Goal: Transaction & Acquisition: Book appointment/travel/reservation

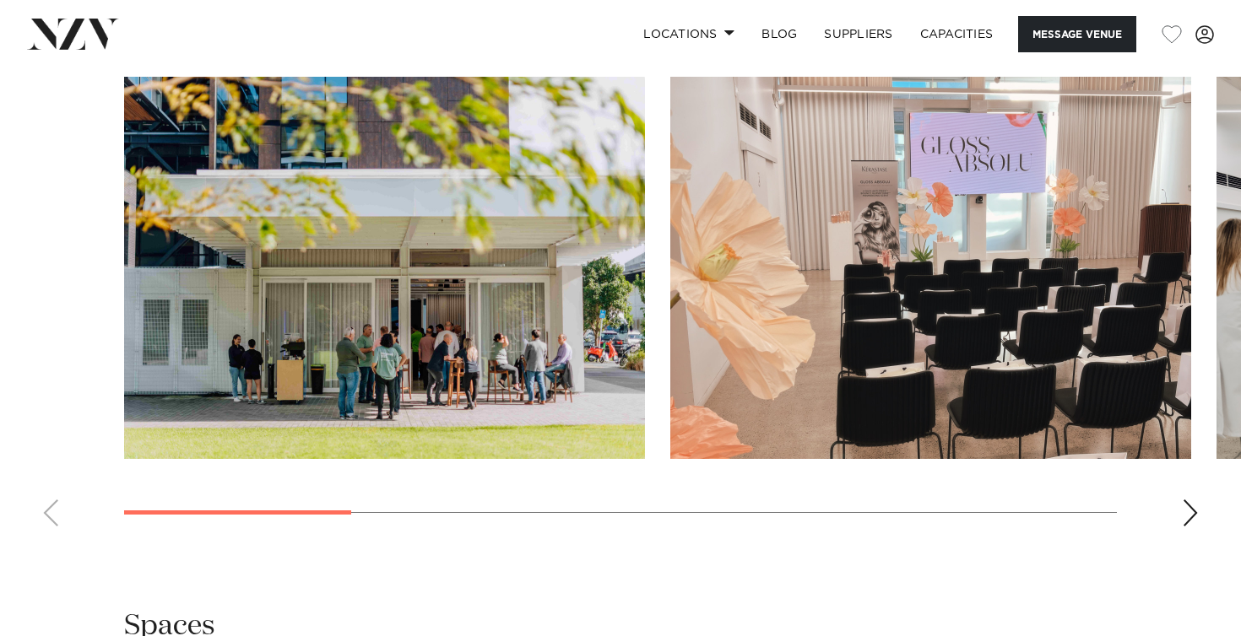
scroll to position [1501, 0]
click at [1188, 527] on div "Next slide" at bounding box center [1190, 513] width 17 height 27
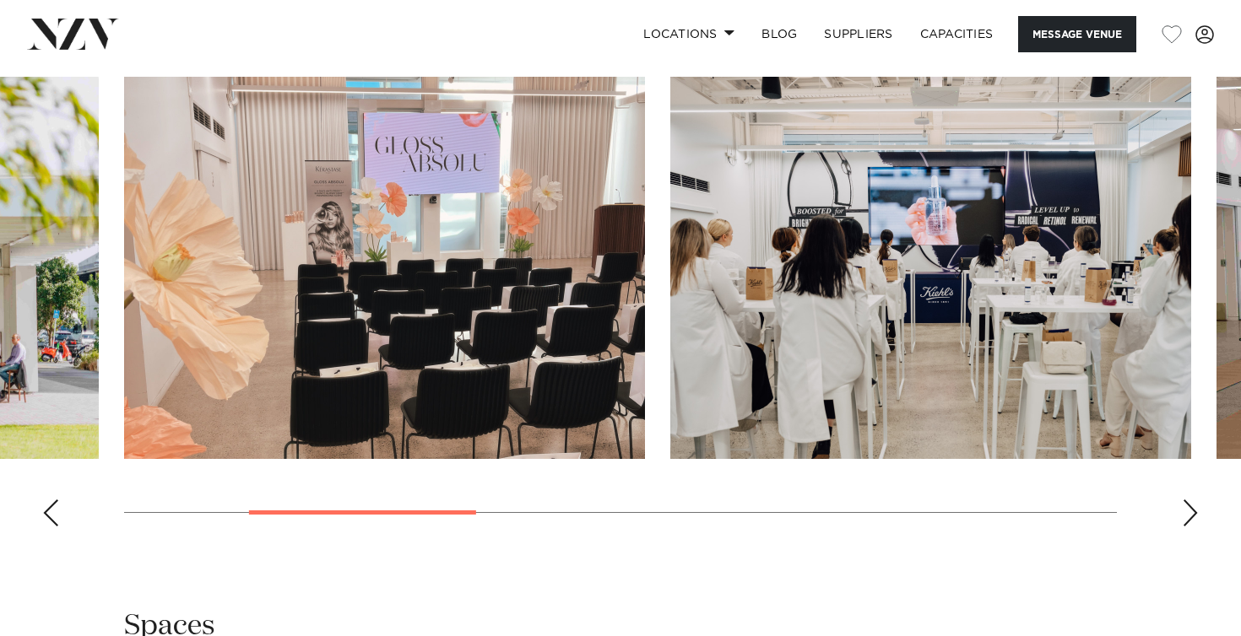
click at [1188, 527] on div "Next slide" at bounding box center [1190, 513] width 17 height 27
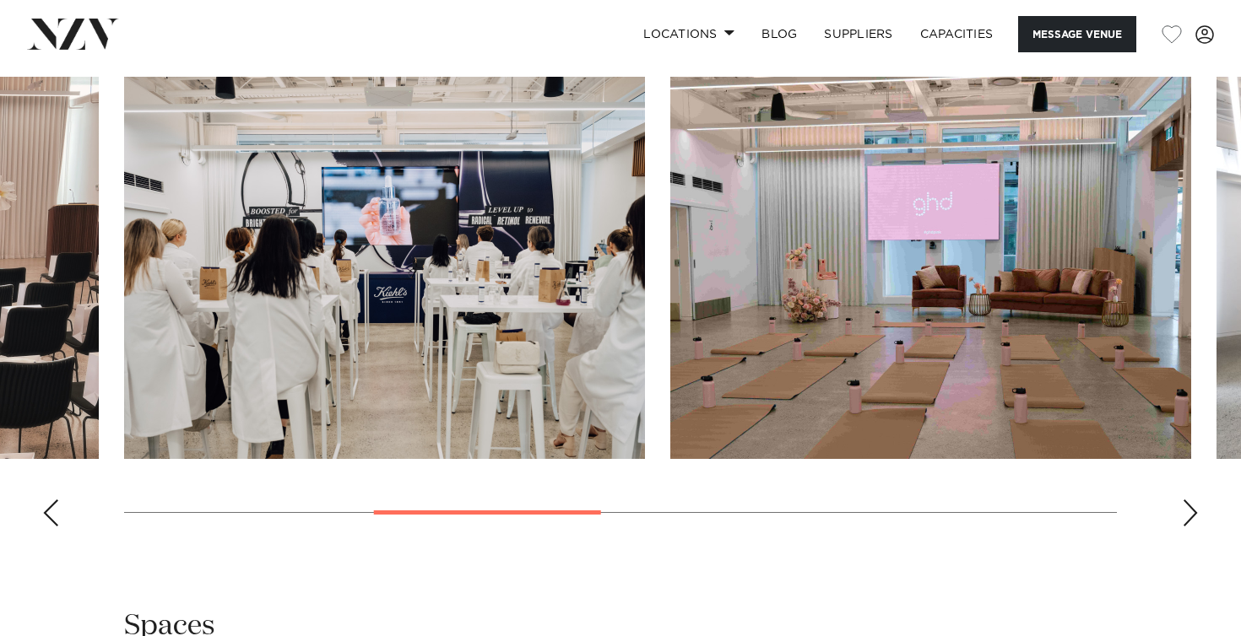
click at [1188, 527] on div "Next slide" at bounding box center [1190, 513] width 17 height 27
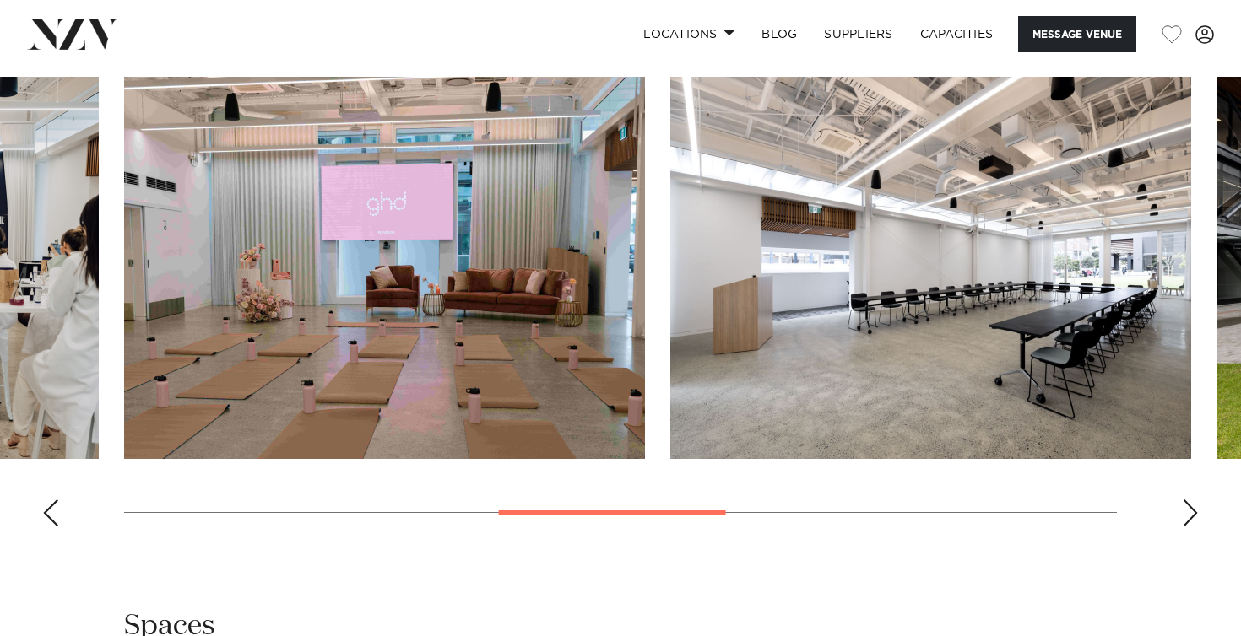
click at [1187, 527] on div "Next slide" at bounding box center [1190, 513] width 17 height 27
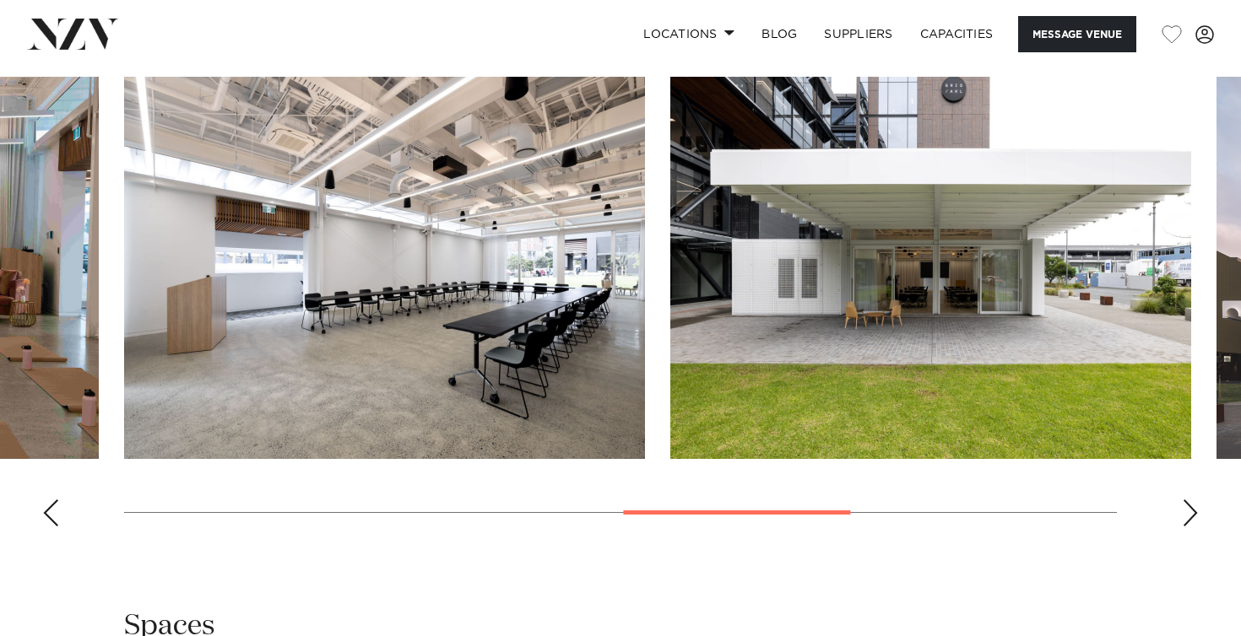
click at [1187, 527] on div "Next slide" at bounding box center [1190, 513] width 17 height 27
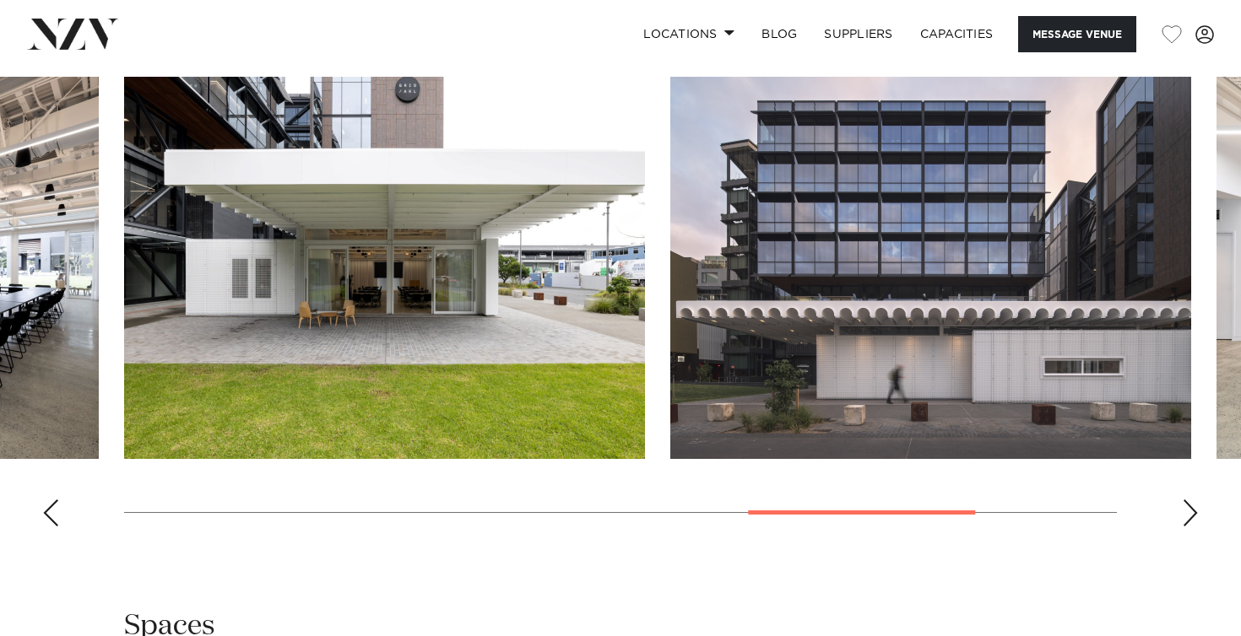
click at [1188, 527] on div "Next slide" at bounding box center [1190, 513] width 17 height 27
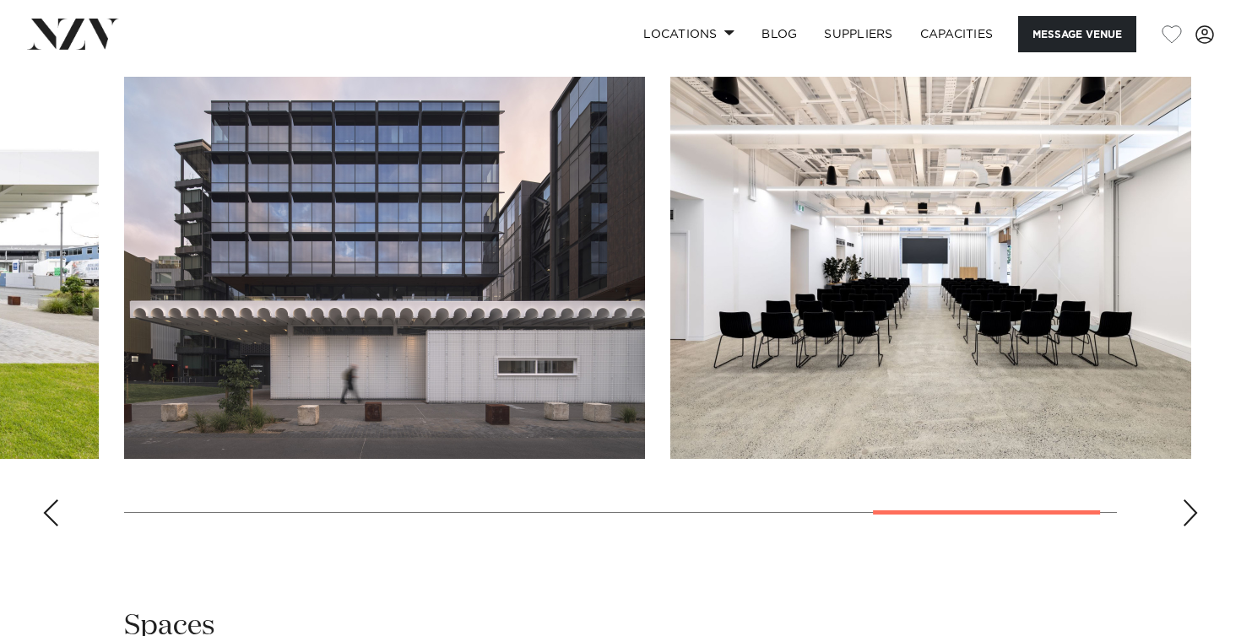
click at [46, 540] on swiper-container at bounding box center [620, 308] width 1241 height 463
click at [54, 527] on div "Previous slide" at bounding box center [50, 513] width 17 height 27
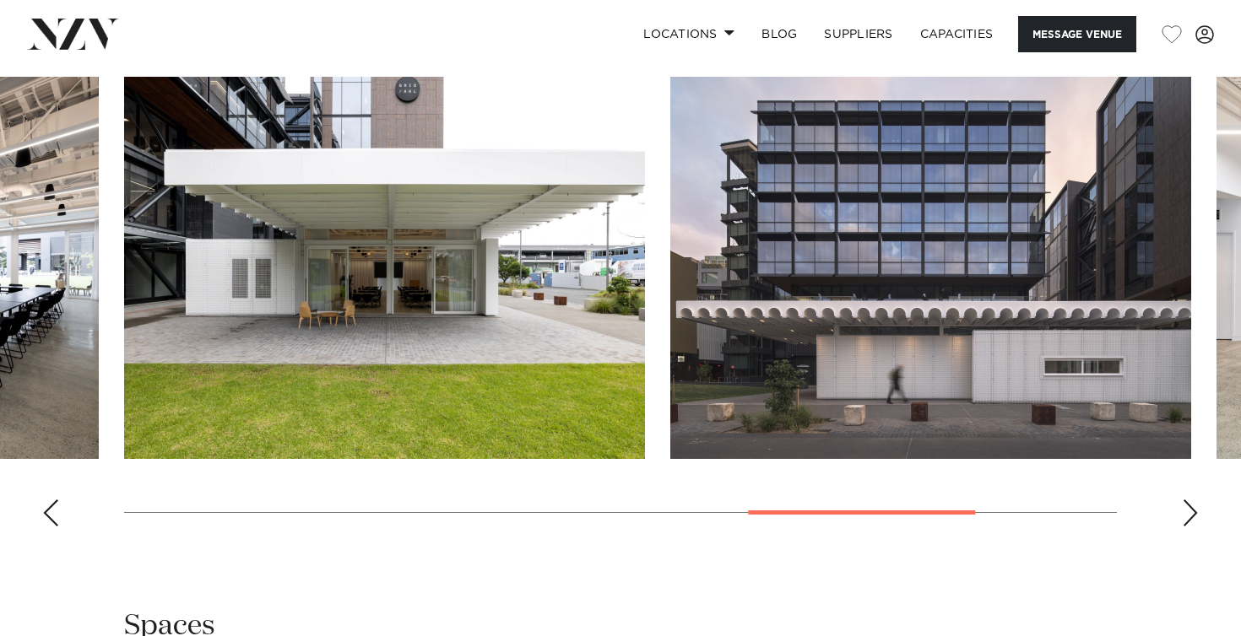
click at [54, 527] on div "Previous slide" at bounding box center [50, 513] width 17 height 27
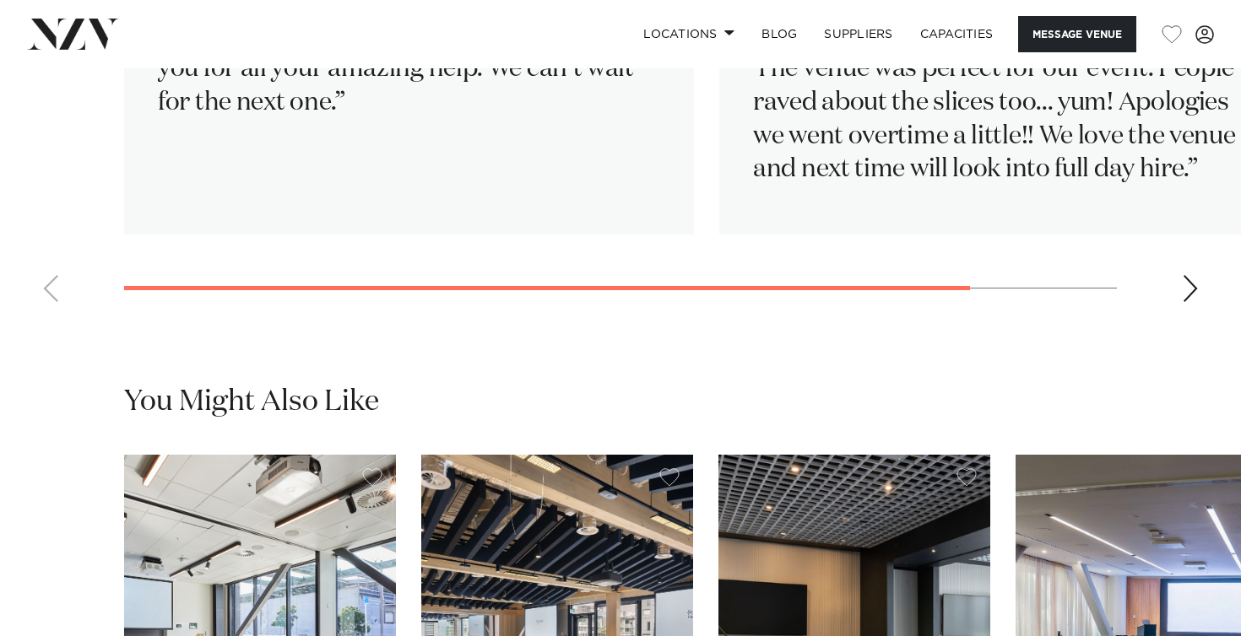
scroll to position [1988, 0]
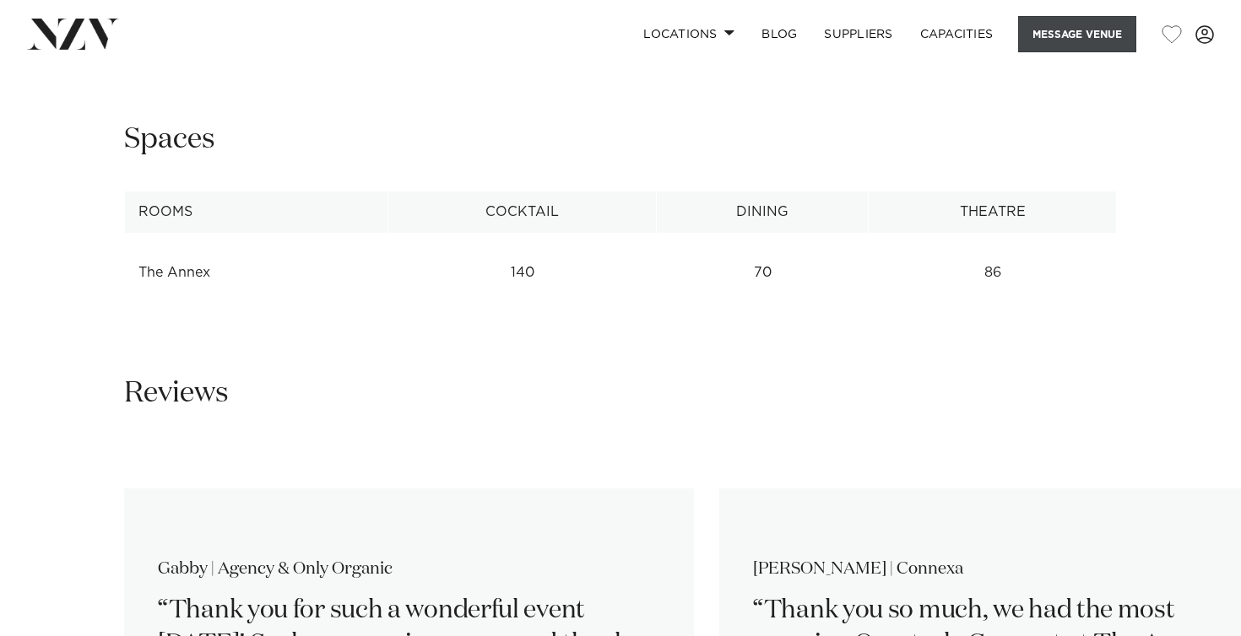
click at [1109, 31] on button "Message Venue" at bounding box center [1077, 34] width 118 height 36
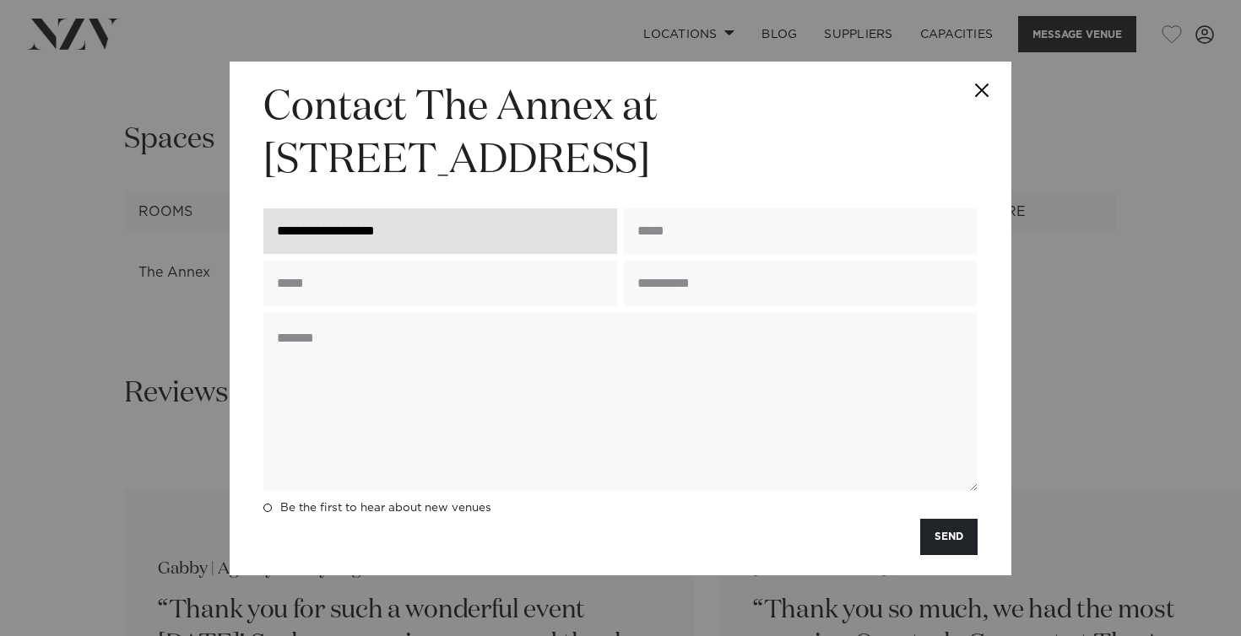
type input "**********"
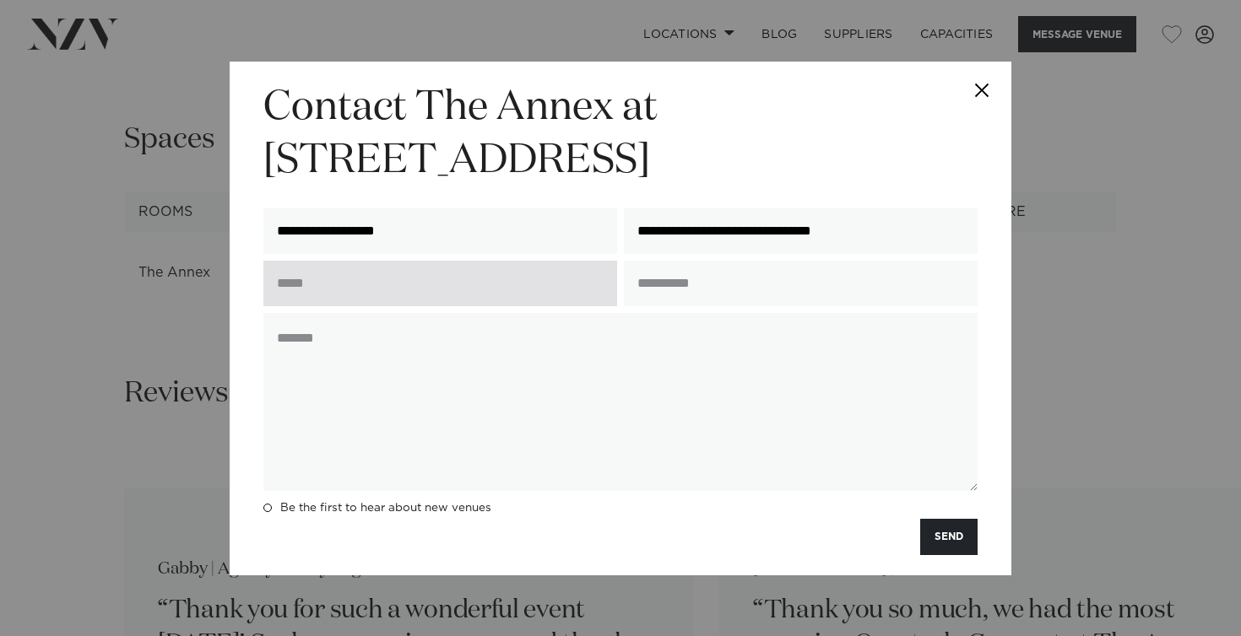
type input "**********"
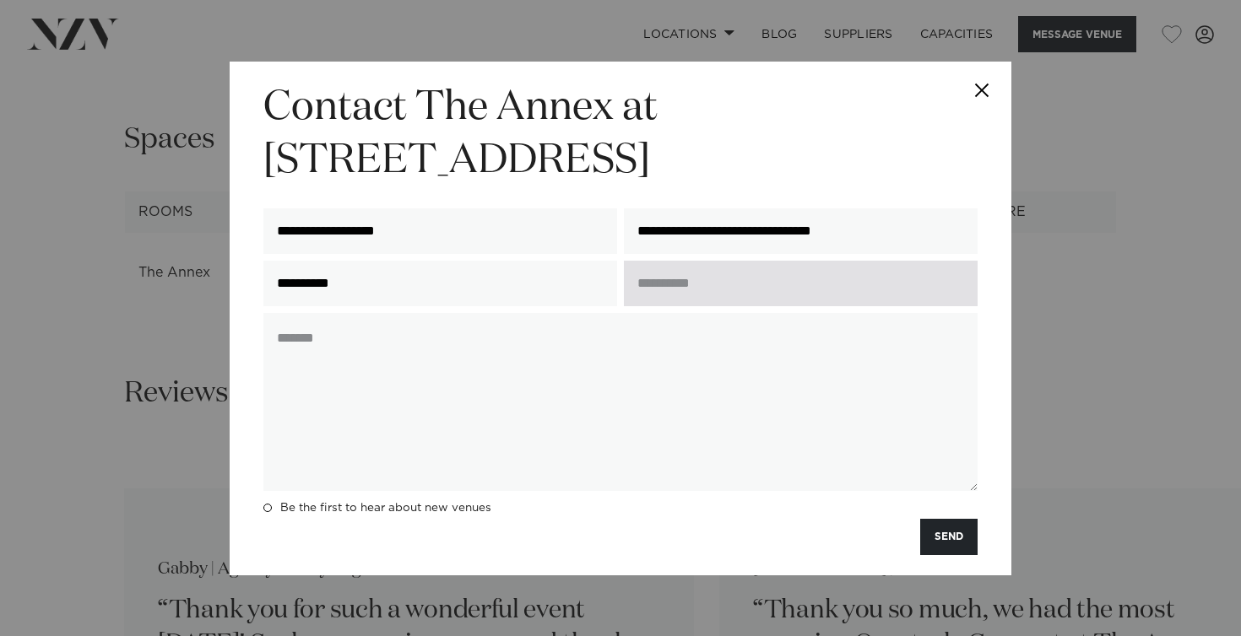
click at [685, 283] on input "text" at bounding box center [801, 284] width 354 height 46
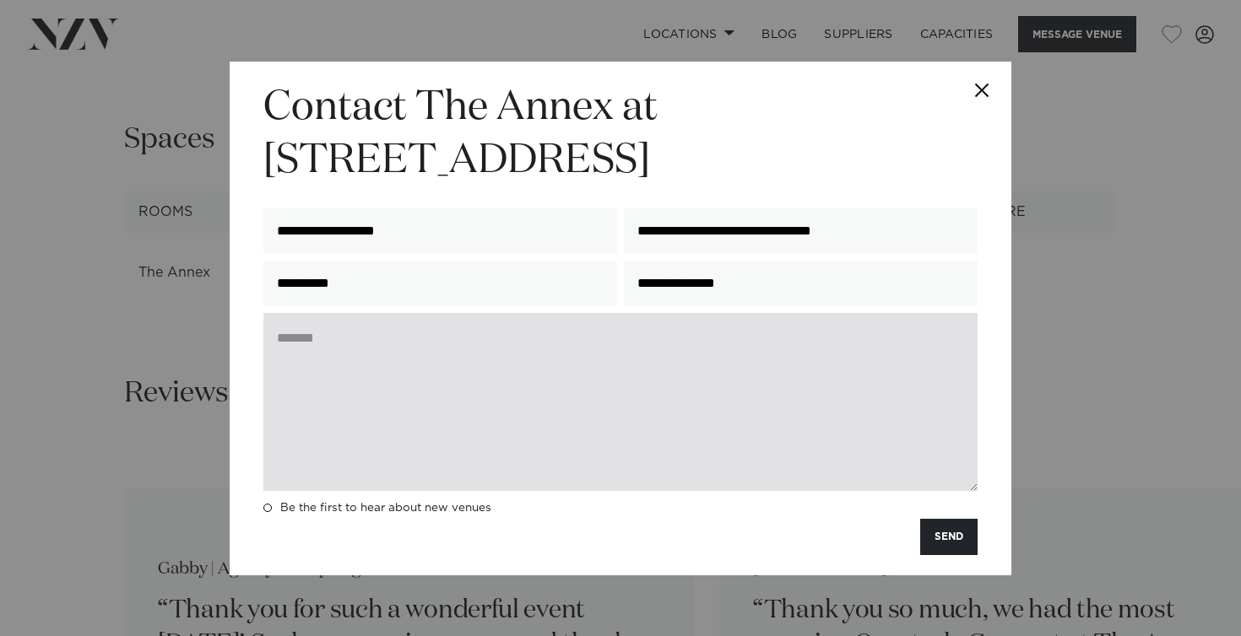
type input "**********"
click at [512, 375] on textarea at bounding box center [620, 402] width 714 height 178
type textarea "*"
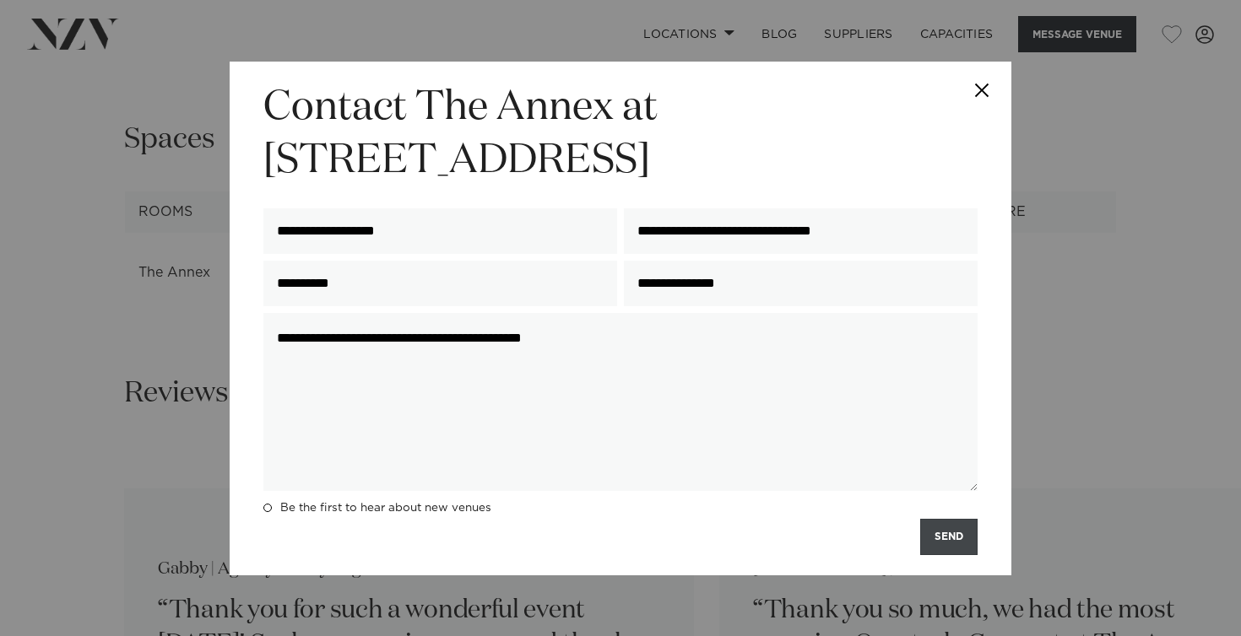
type textarea "**********"
click at [961, 538] on button "SEND" at bounding box center [948, 537] width 57 height 36
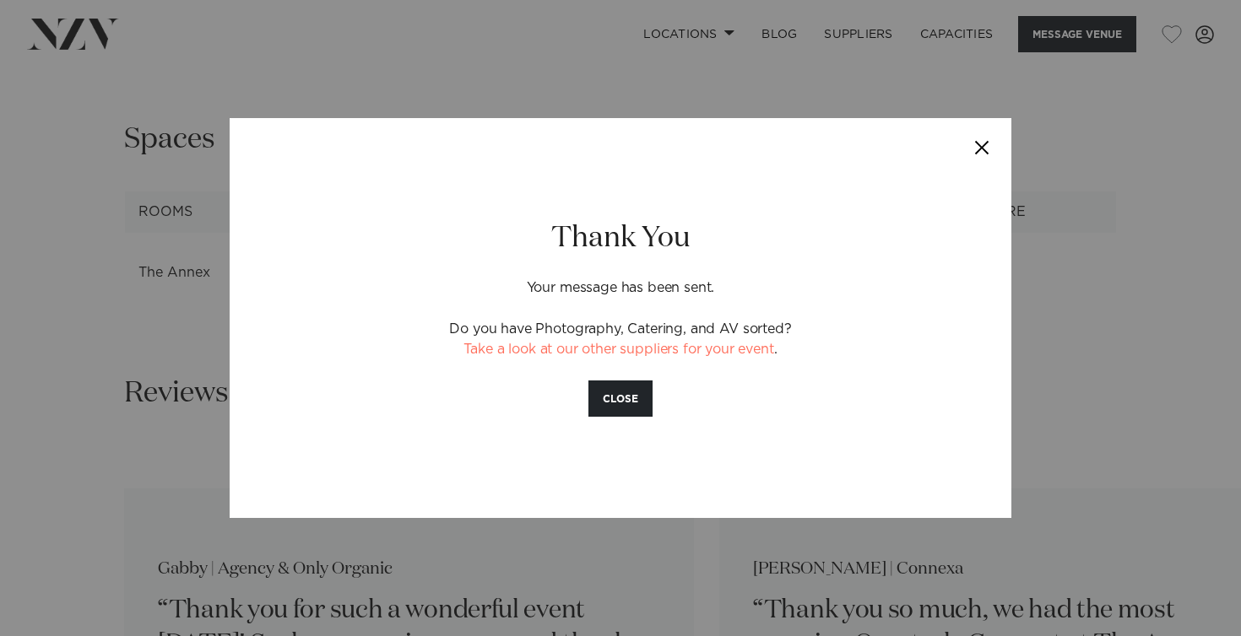
click at [982, 145] on button "Close" at bounding box center [981, 147] width 59 height 59
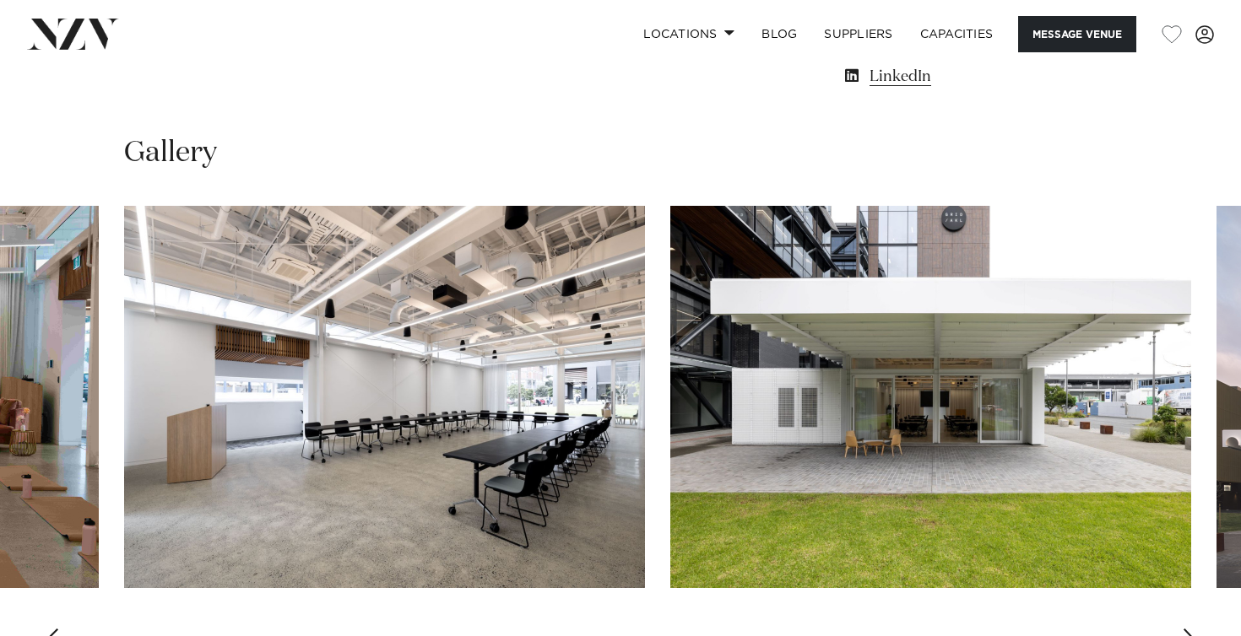
scroll to position [1408, 0]
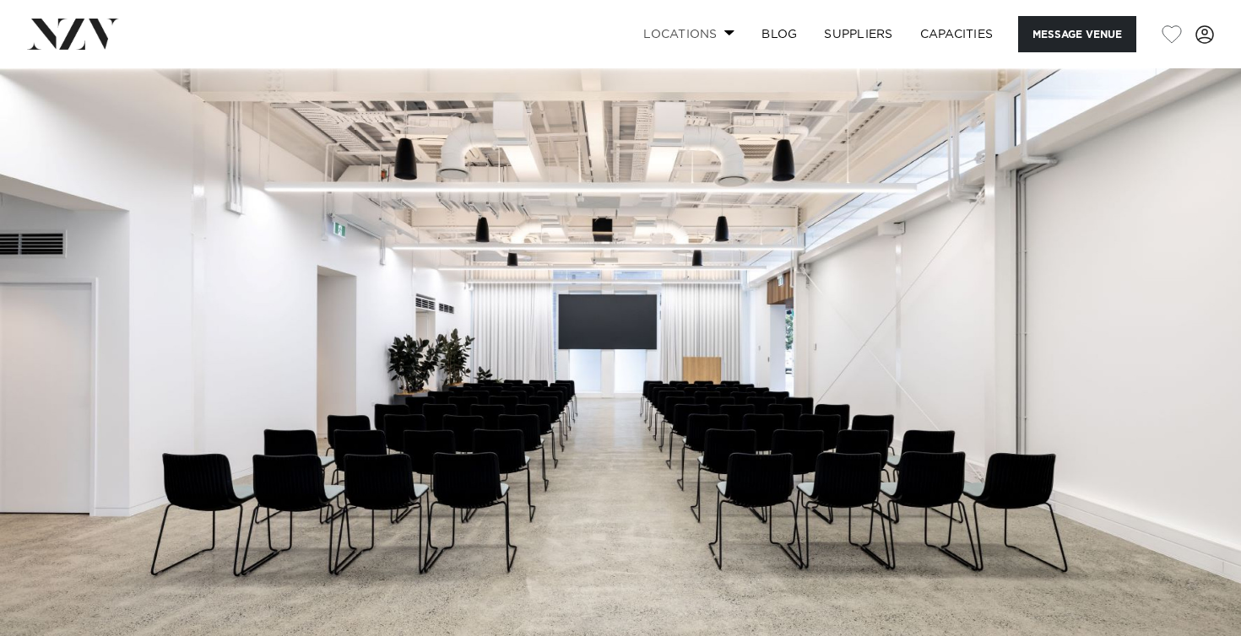
click at [723, 37] on link "Locations" at bounding box center [689, 34] width 118 height 36
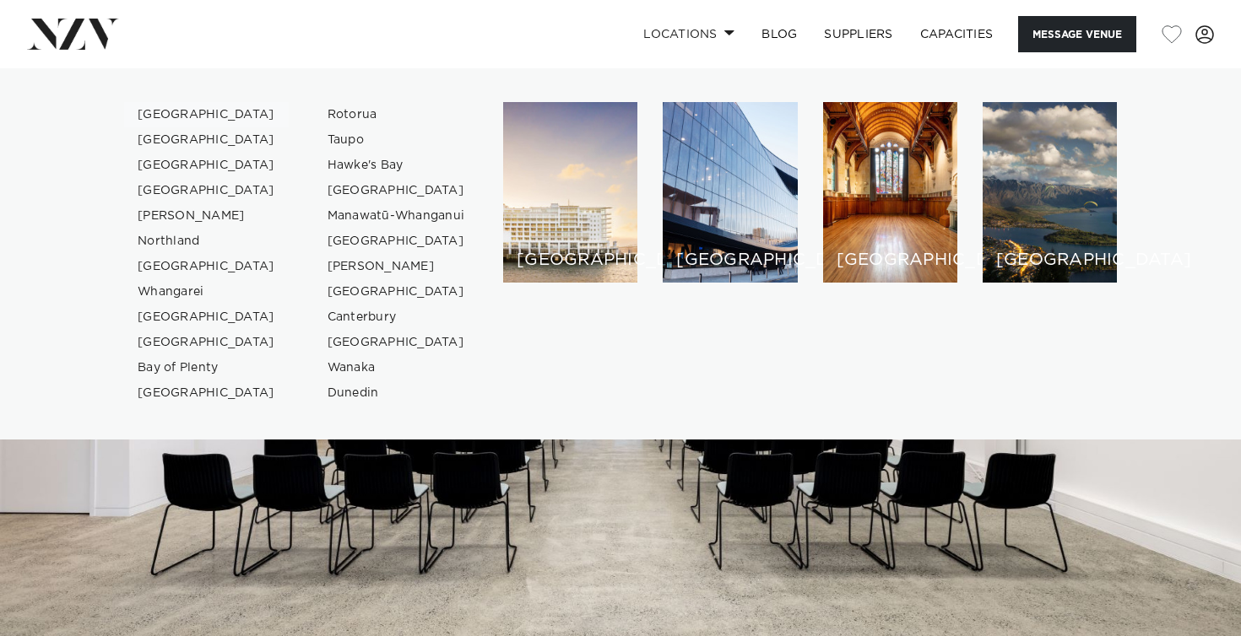
click at [165, 112] on link "[GEOGRAPHIC_DATA]" at bounding box center [206, 114] width 165 height 25
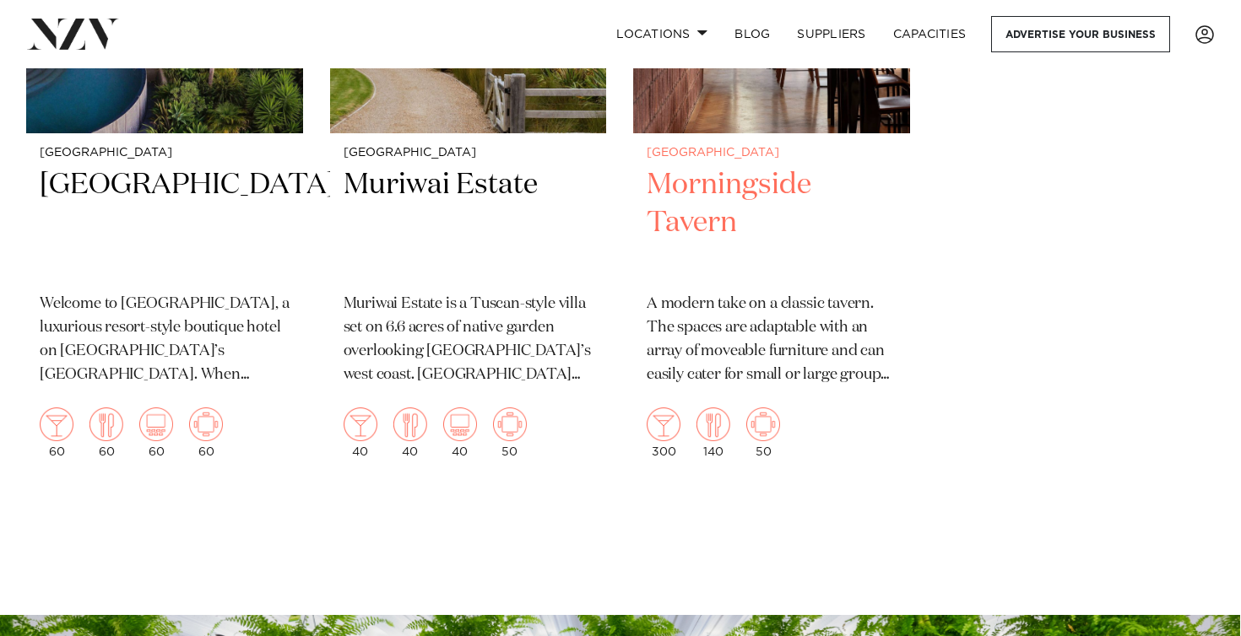
scroll to position [23121, 0]
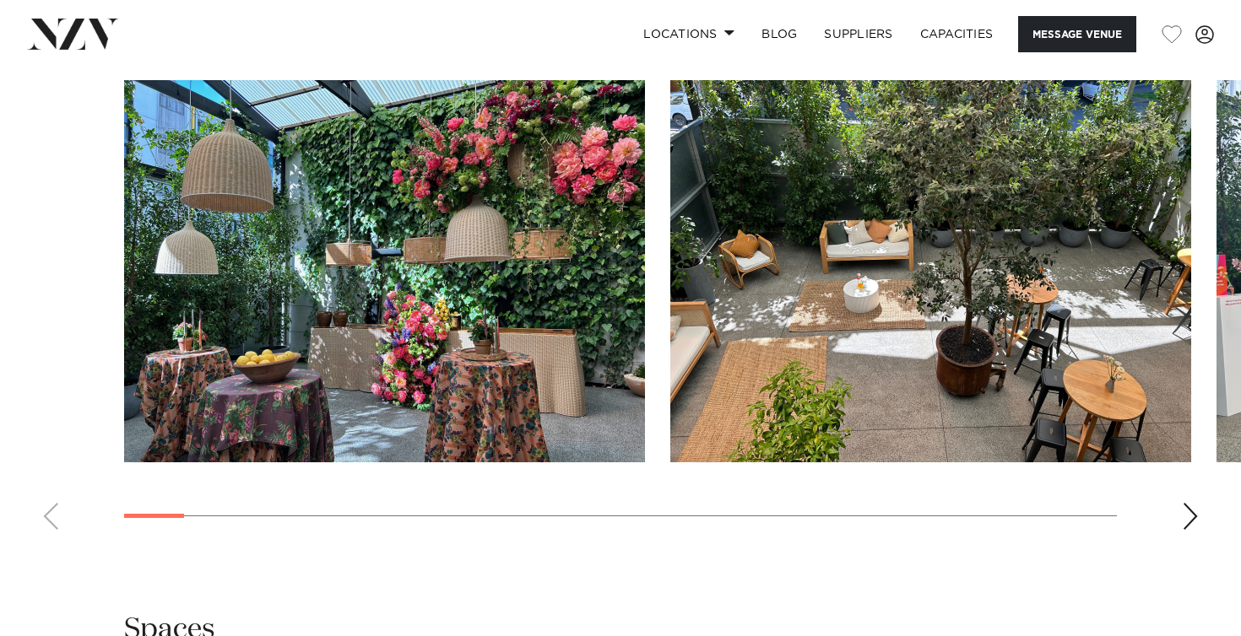
scroll to position [1590, 0]
click at [1180, 517] on swiper-container at bounding box center [620, 312] width 1241 height 463
click at [1189, 518] on div "Next slide" at bounding box center [1190, 517] width 17 height 27
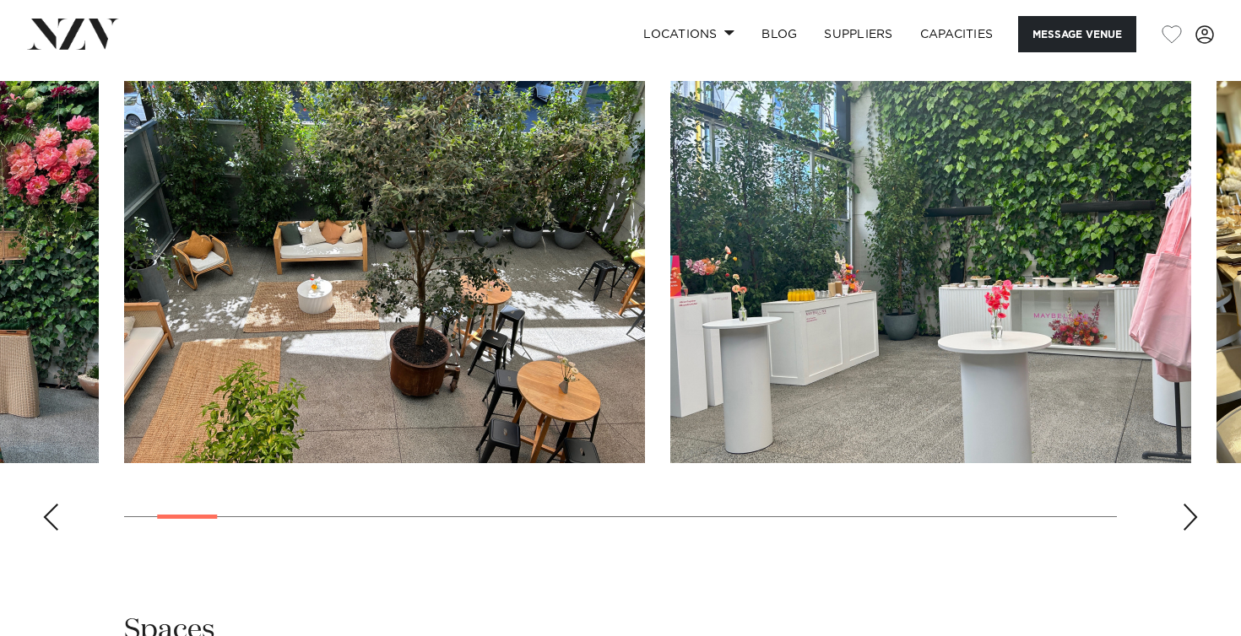
click at [1181, 522] on swiper-container at bounding box center [620, 312] width 1241 height 463
click at [1188, 515] on div "Next slide" at bounding box center [1190, 517] width 17 height 27
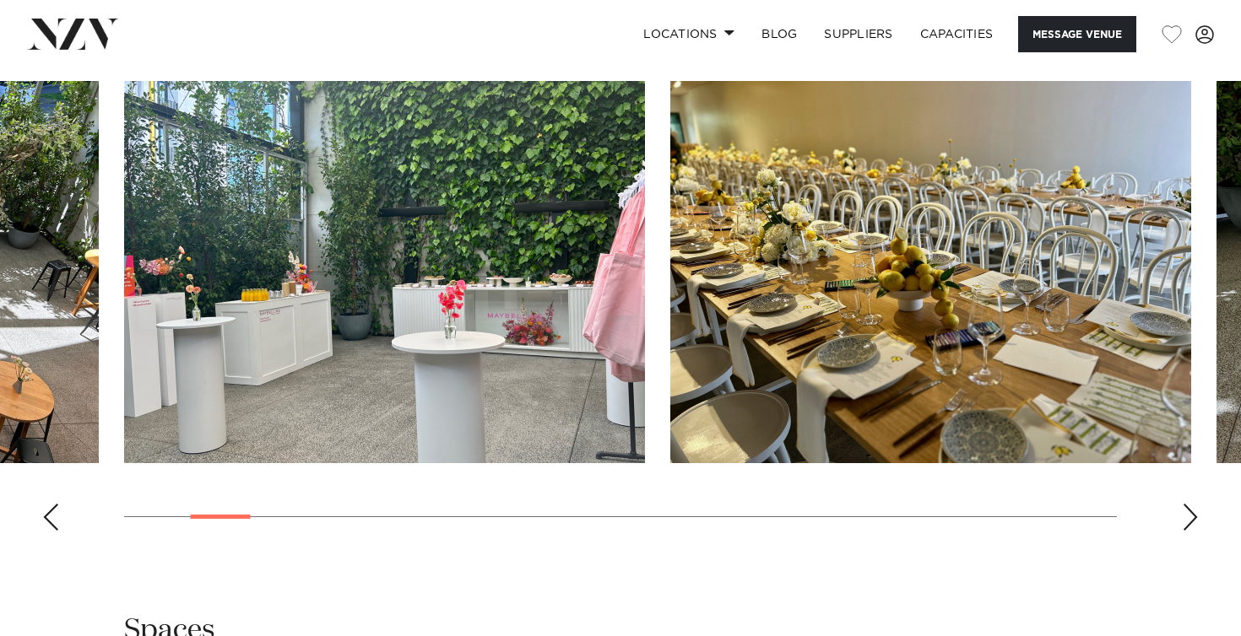
click at [1188, 515] on div "Next slide" at bounding box center [1190, 517] width 17 height 27
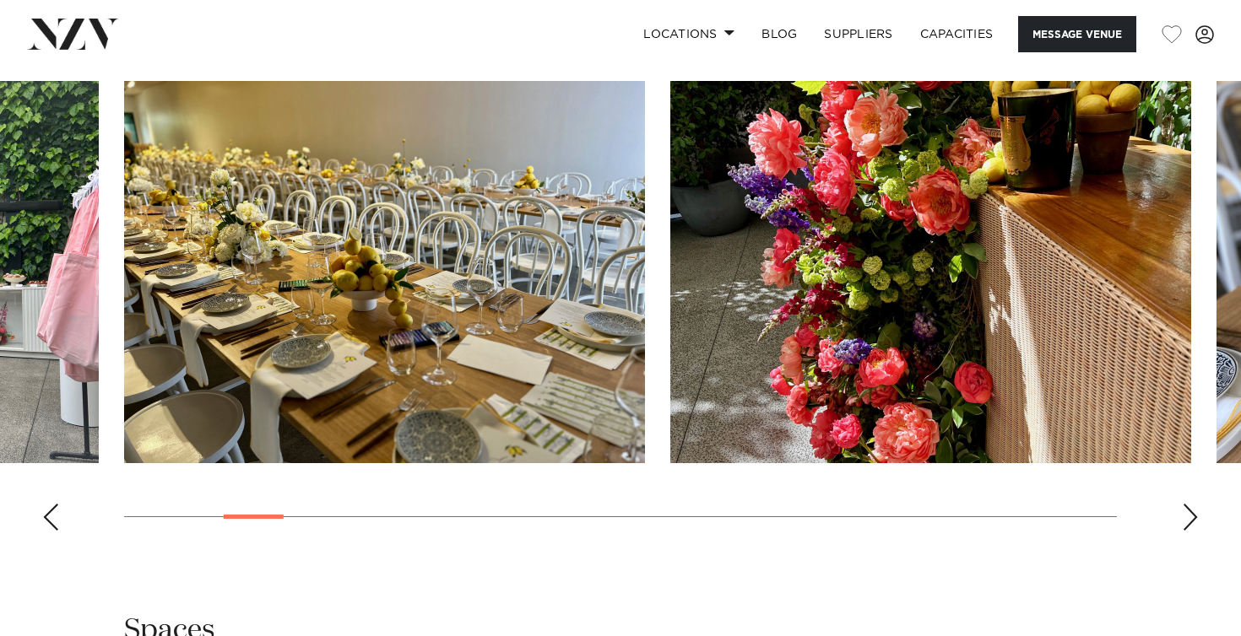
click at [1188, 515] on div "Next slide" at bounding box center [1190, 517] width 17 height 27
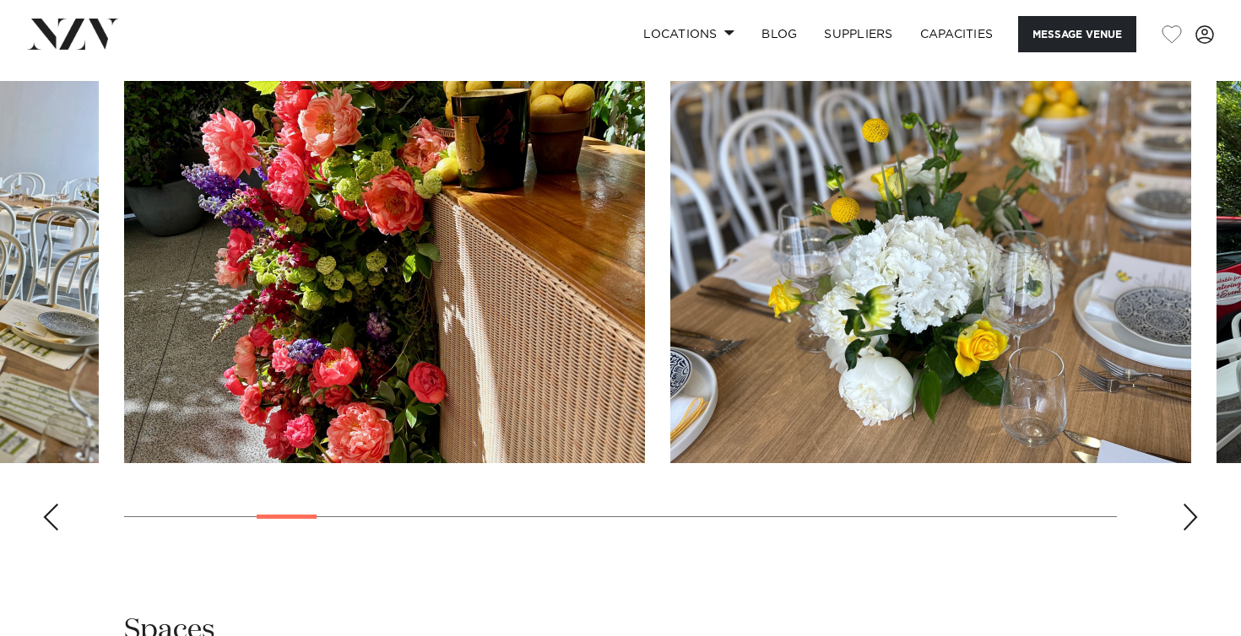
click at [1189, 515] on div "Next slide" at bounding box center [1190, 517] width 17 height 27
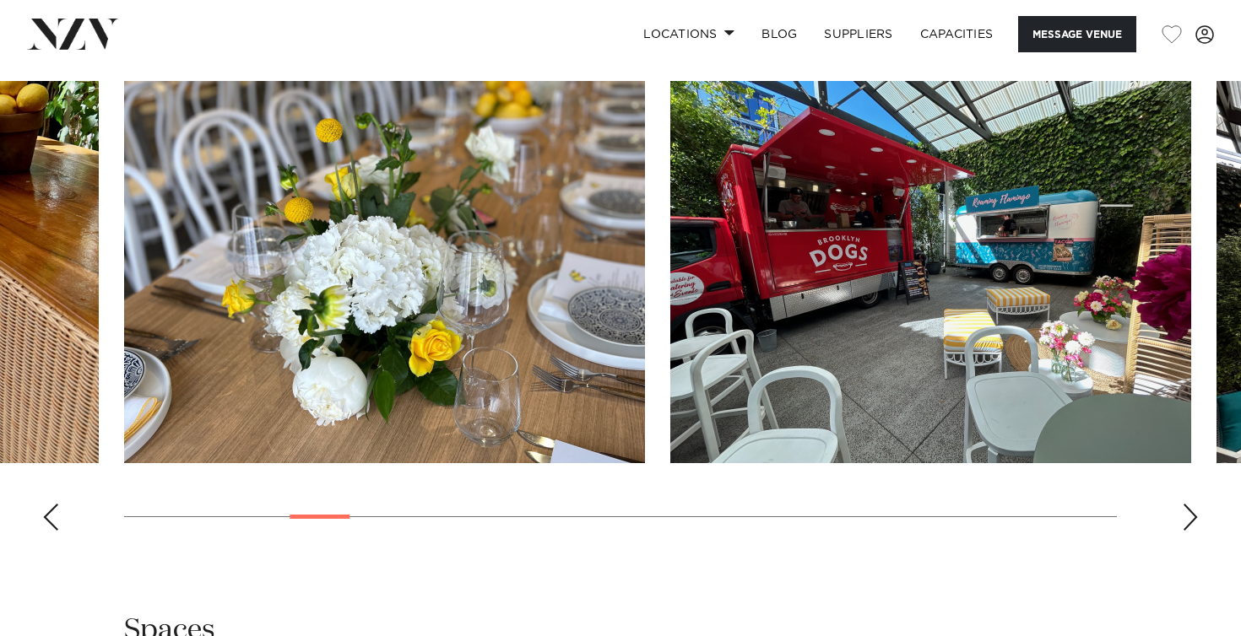
click at [1189, 515] on div "Next slide" at bounding box center [1190, 517] width 17 height 27
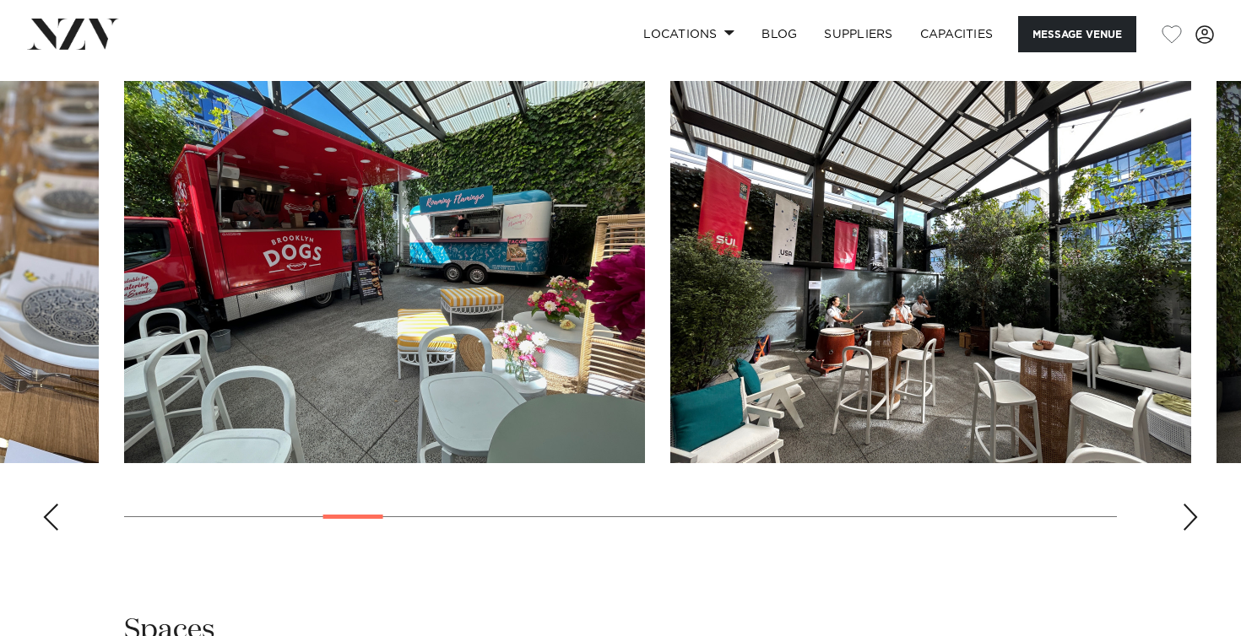
click at [1190, 520] on div "Next slide" at bounding box center [1190, 517] width 17 height 27
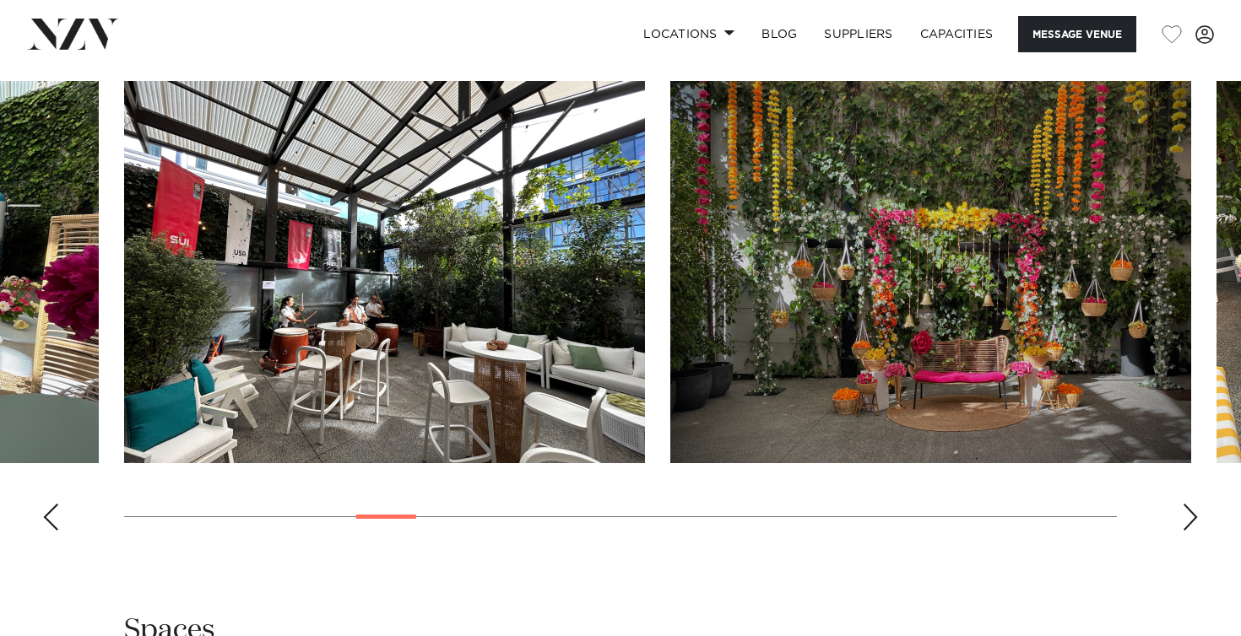
click at [1190, 520] on div "Next slide" at bounding box center [1190, 517] width 17 height 27
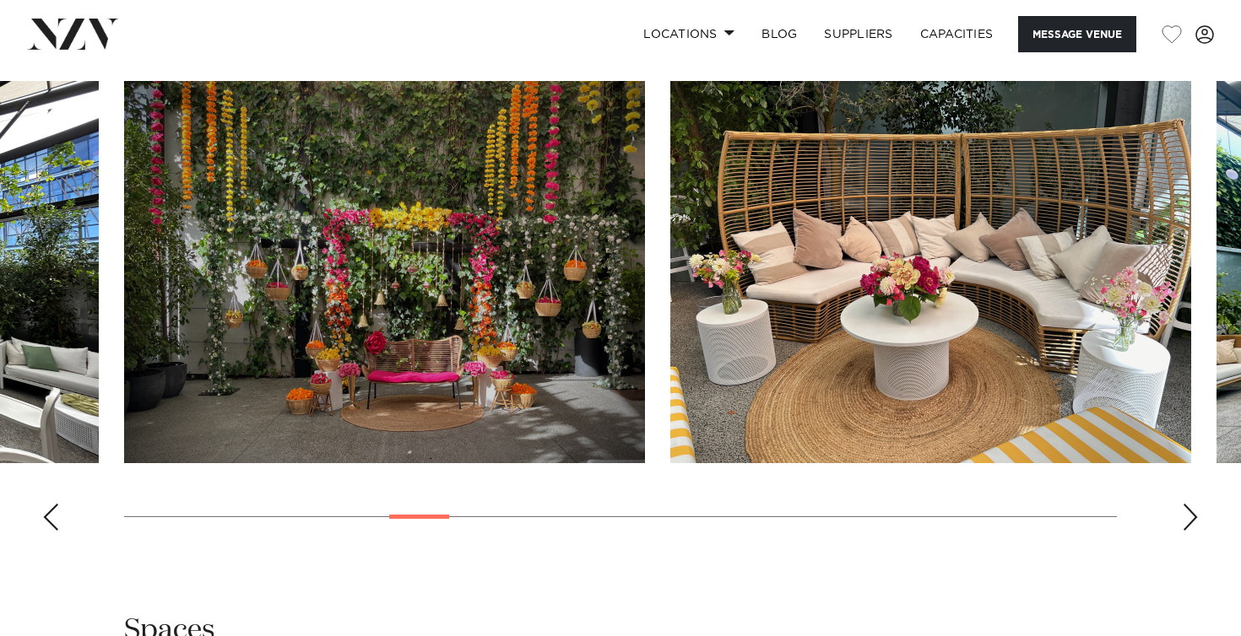
click at [1190, 520] on div "Next slide" at bounding box center [1190, 517] width 17 height 27
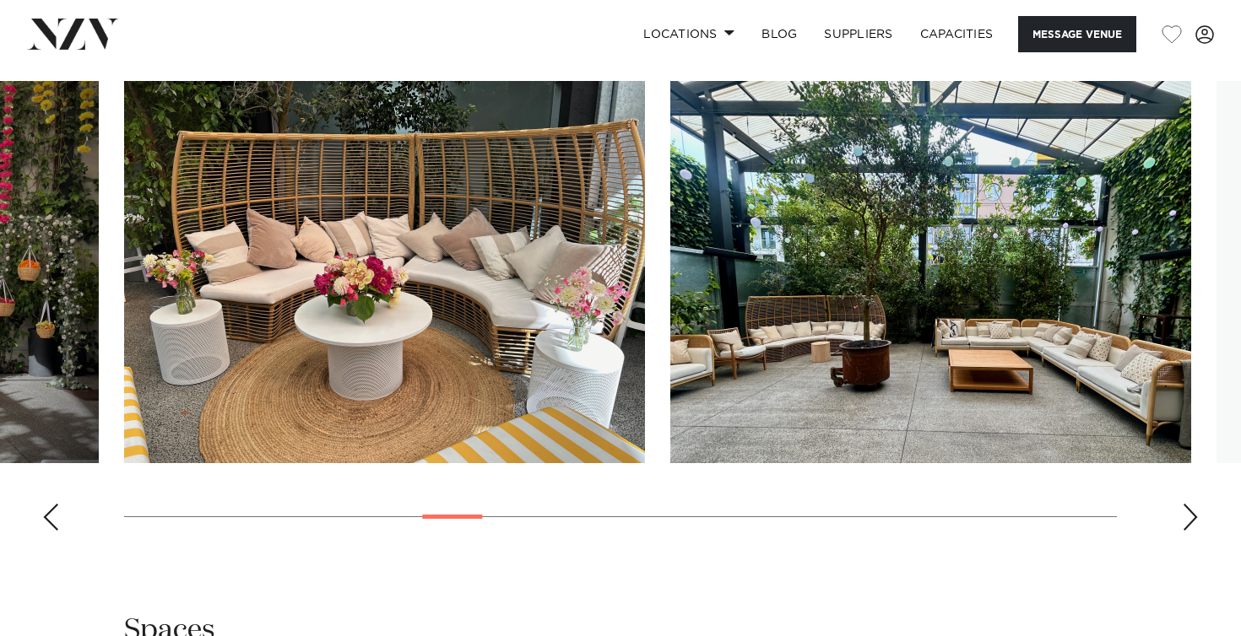
click at [1190, 520] on div "Next slide" at bounding box center [1190, 517] width 17 height 27
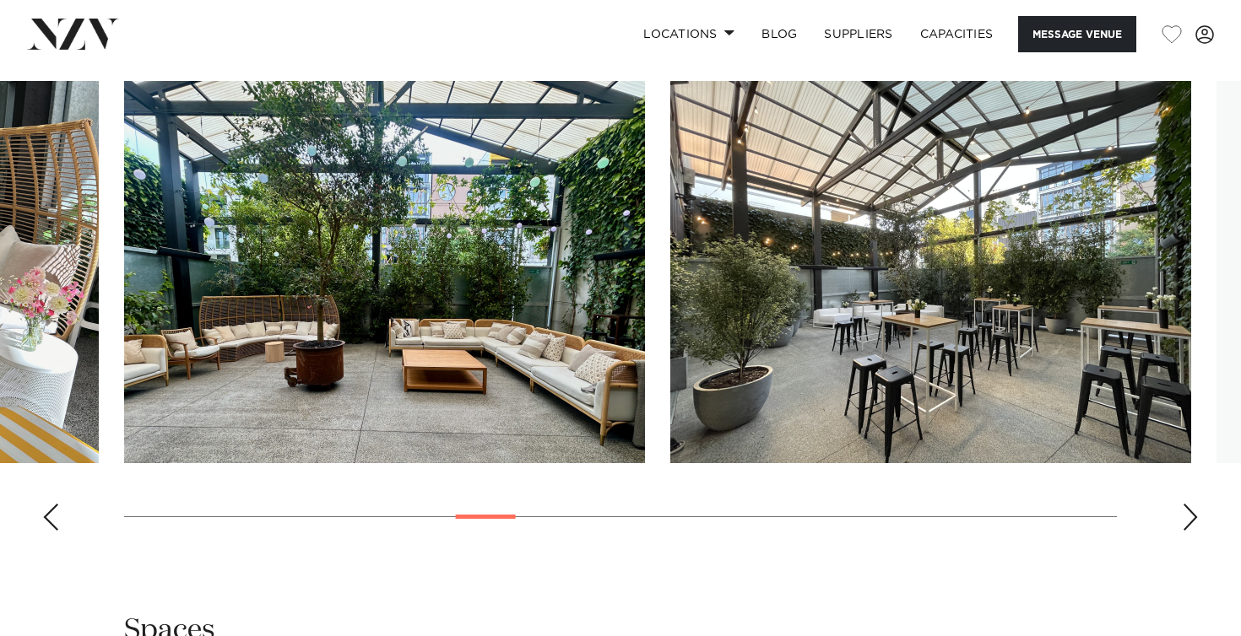
click at [1190, 520] on div "Next slide" at bounding box center [1190, 517] width 17 height 27
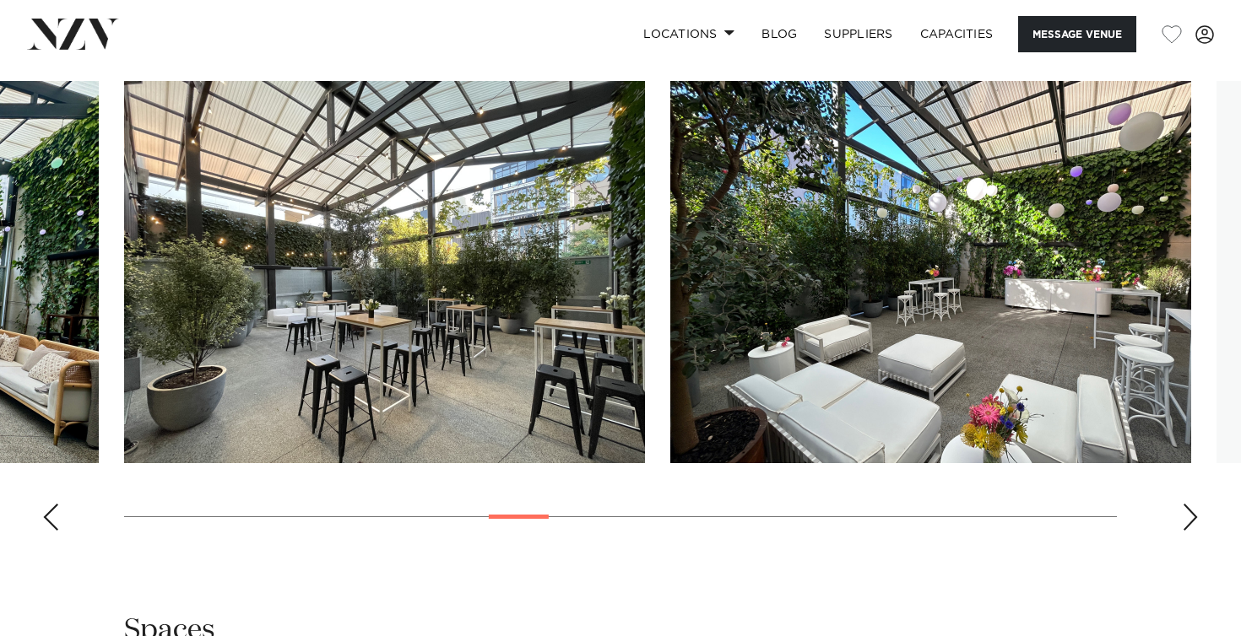
click at [1190, 520] on div "Next slide" at bounding box center [1190, 517] width 17 height 27
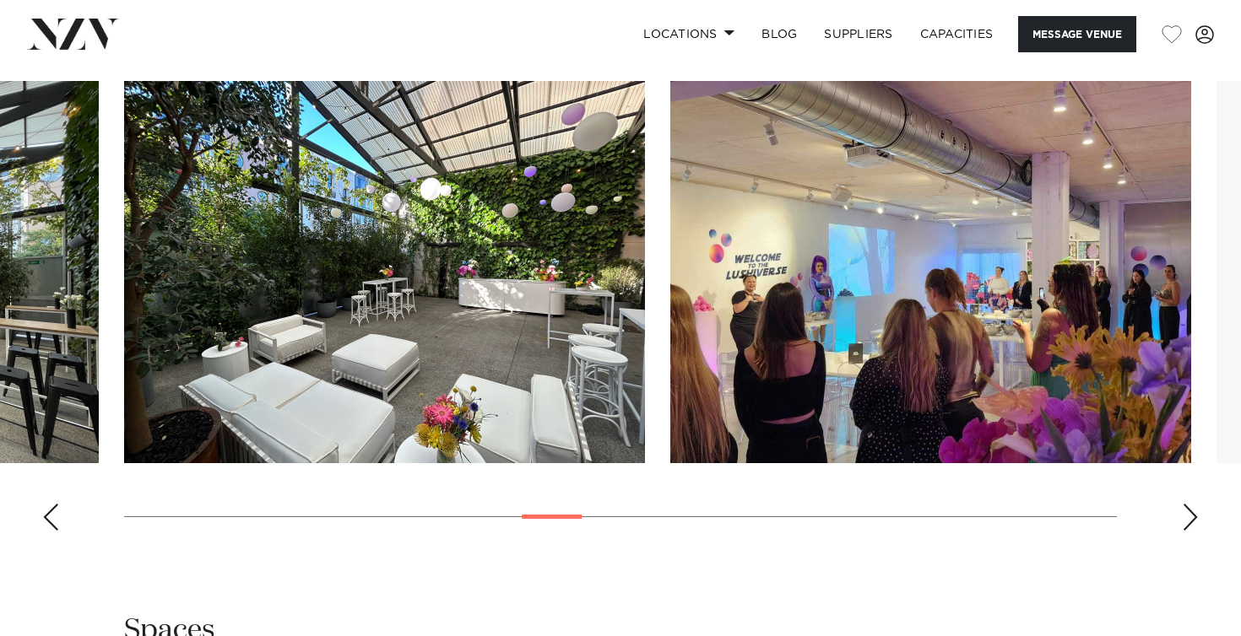
click at [1190, 520] on div "Next slide" at bounding box center [1190, 517] width 17 height 27
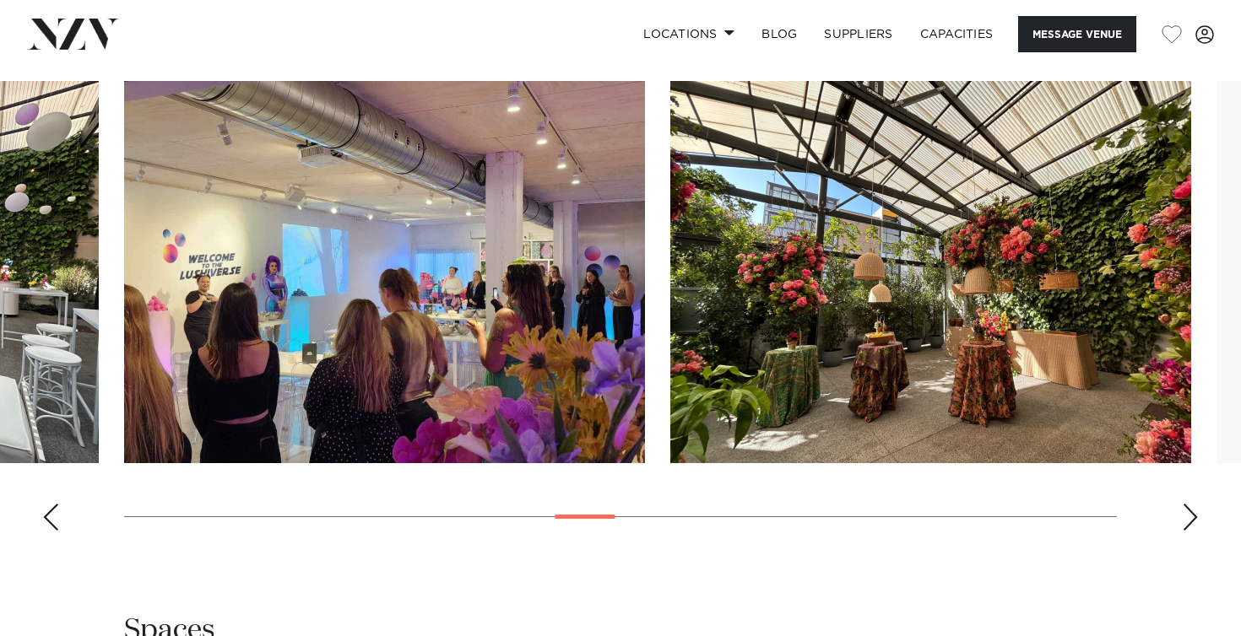
click at [1190, 520] on div "Next slide" at bounding box center [1190, 517] width 17 height 27
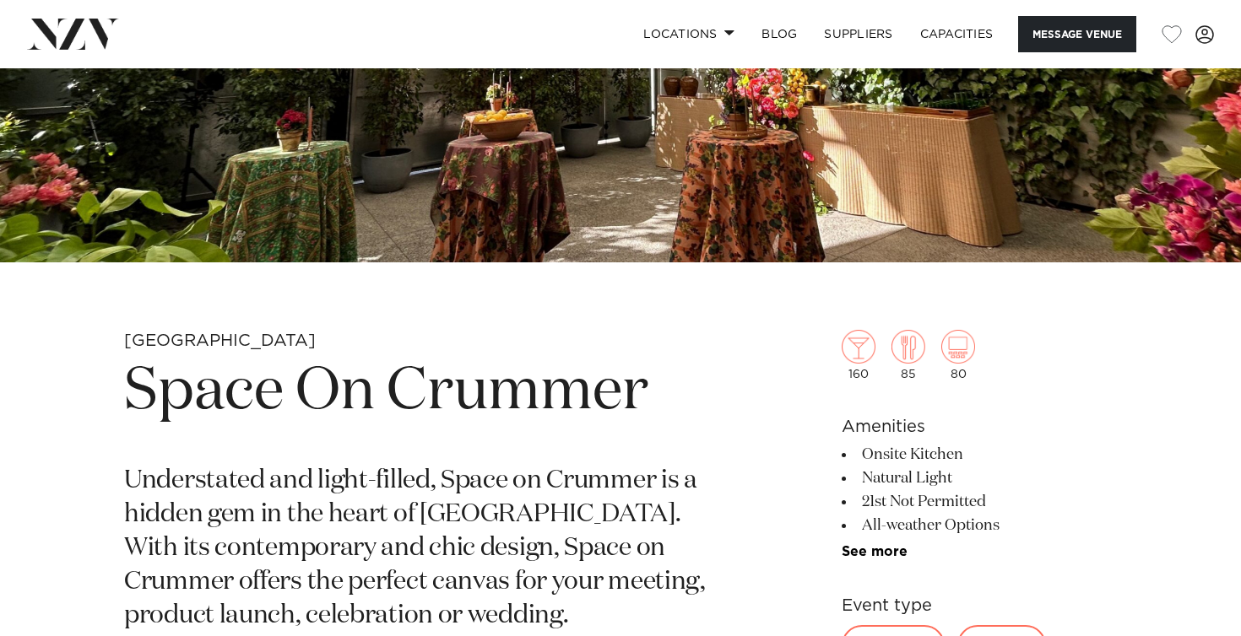
scroll to position [446, 0]
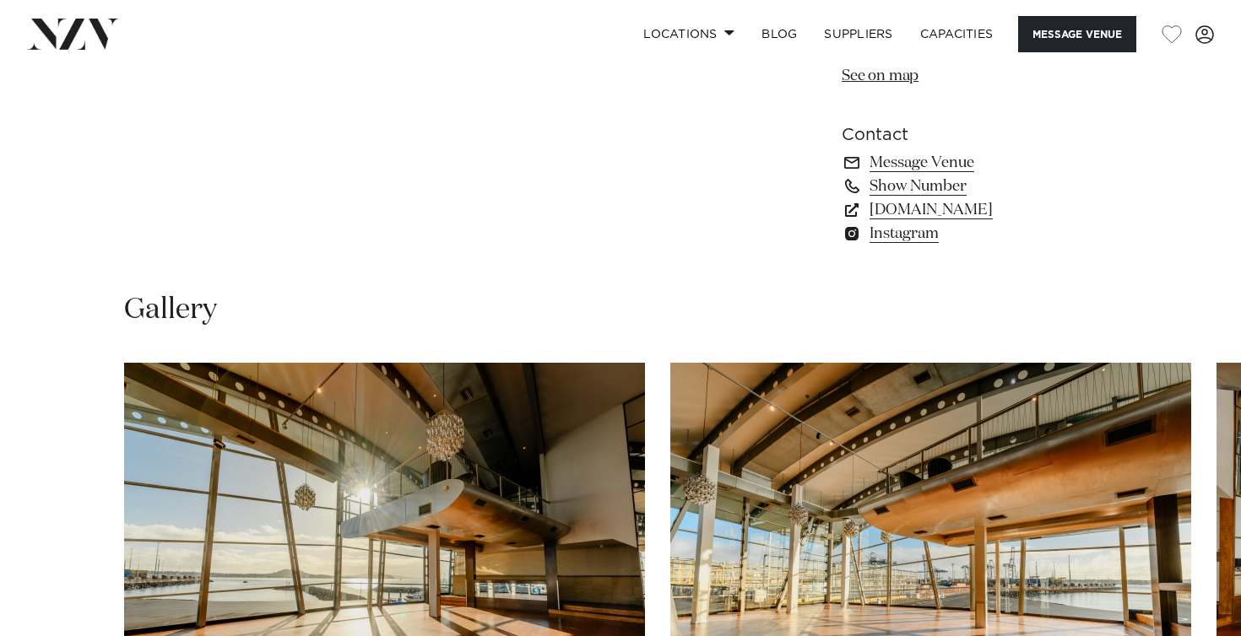
scroll to position [1470, 0]
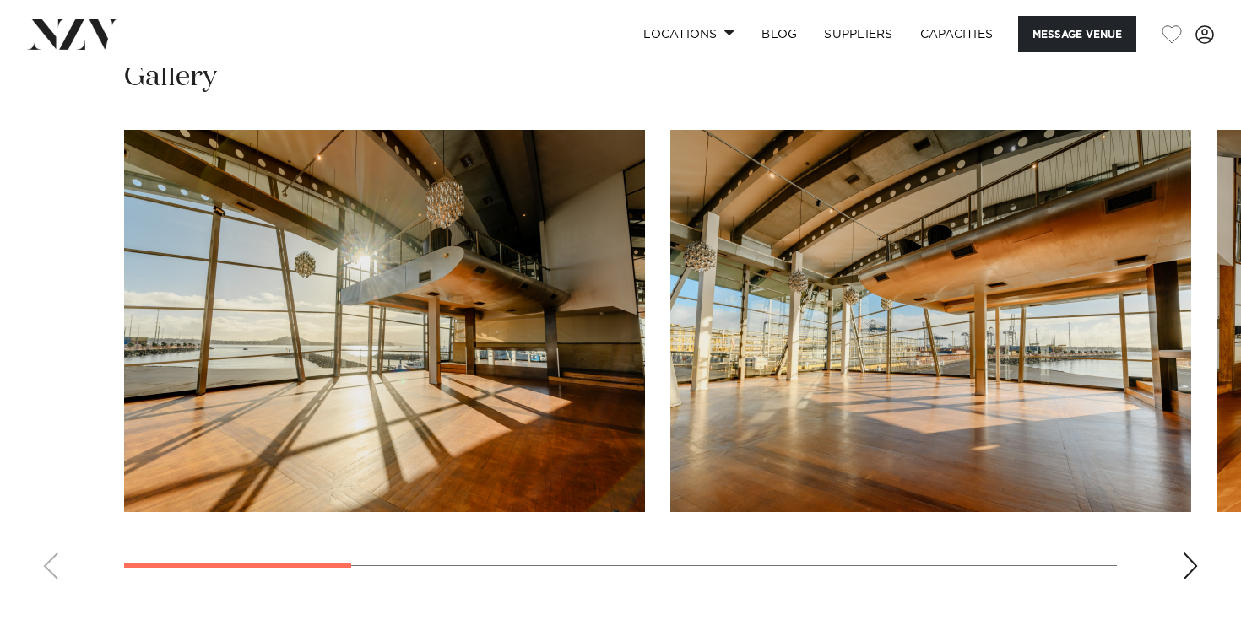
click at [1190, 559] on div "Next slide" at bounding box center [1190, 566] width 17 height 27
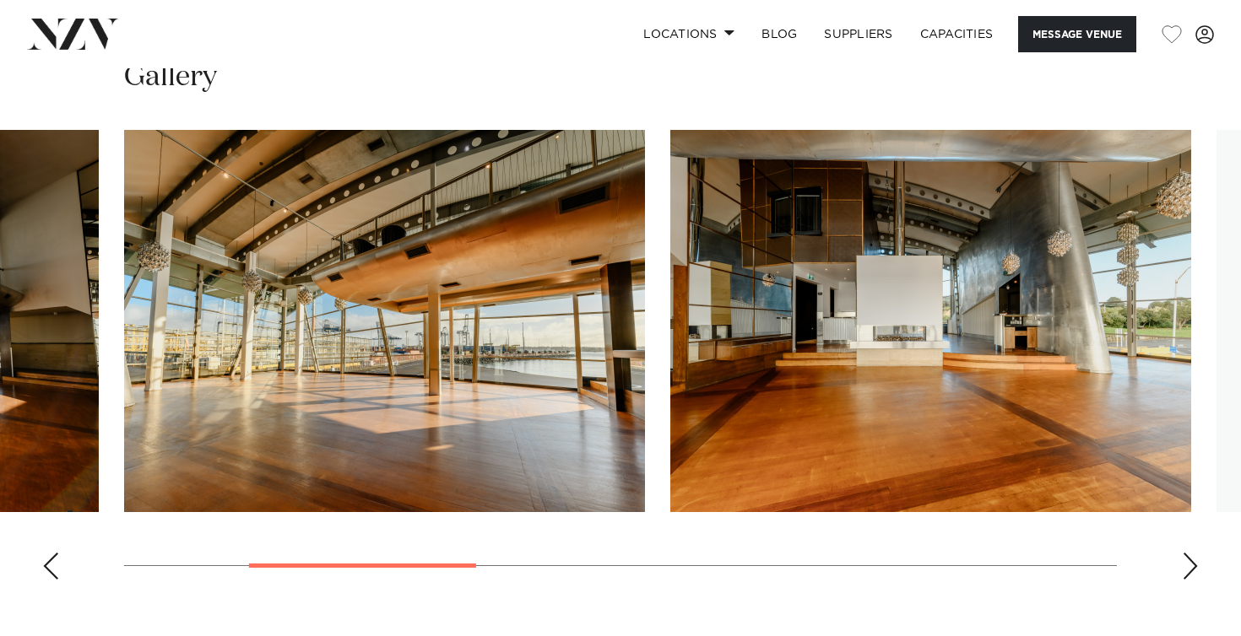
click at [1190, 559] on div "Next slide" at bounding box center [1190, 566] width 17 height 27
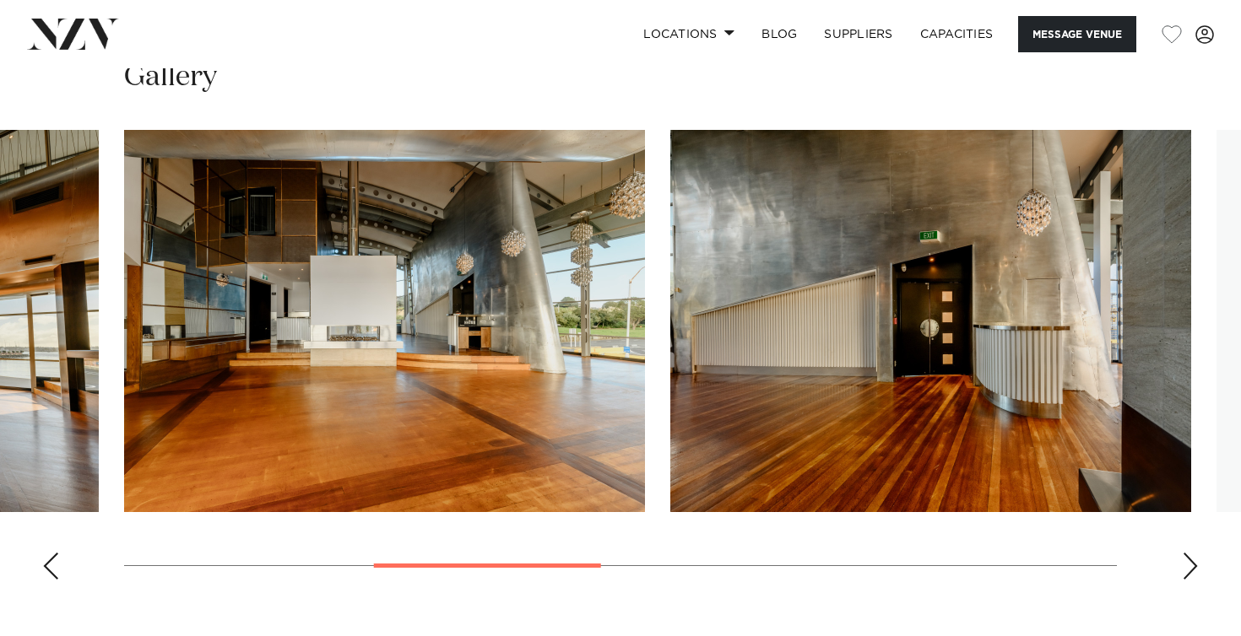
click at [1190, 559] on div "Next slide" at bounding box center [1190, 566] width 17 height 27
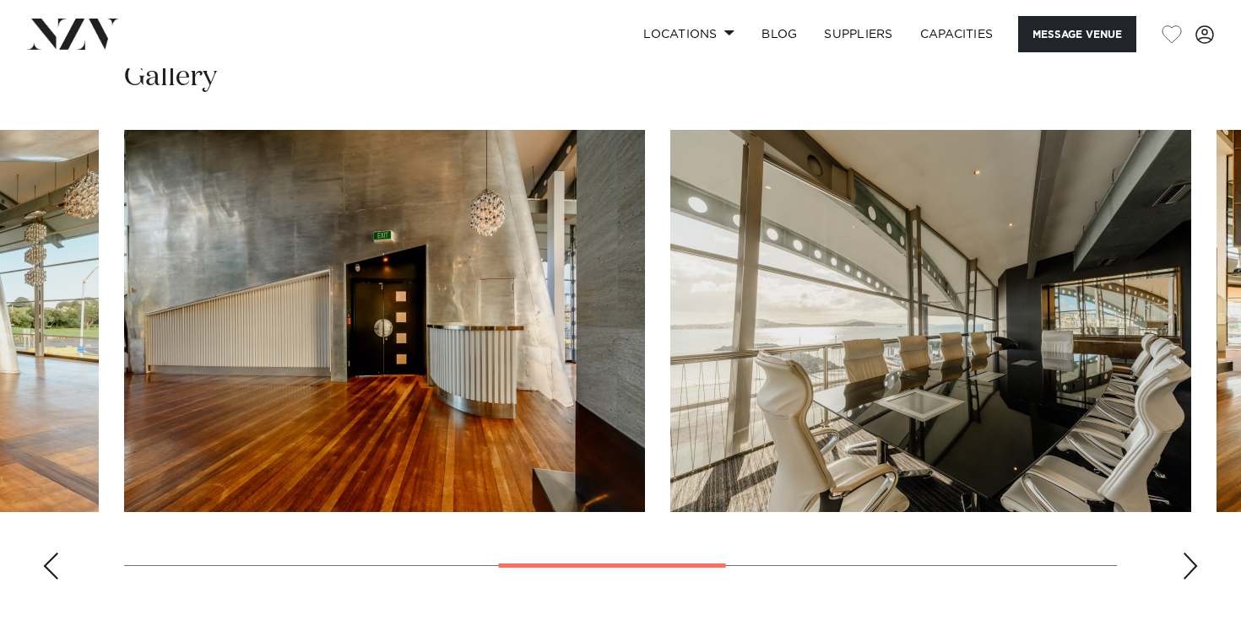
click at [1192, 559] on div "Next slide" at bounding box center [1190, 566] width 17 height 27
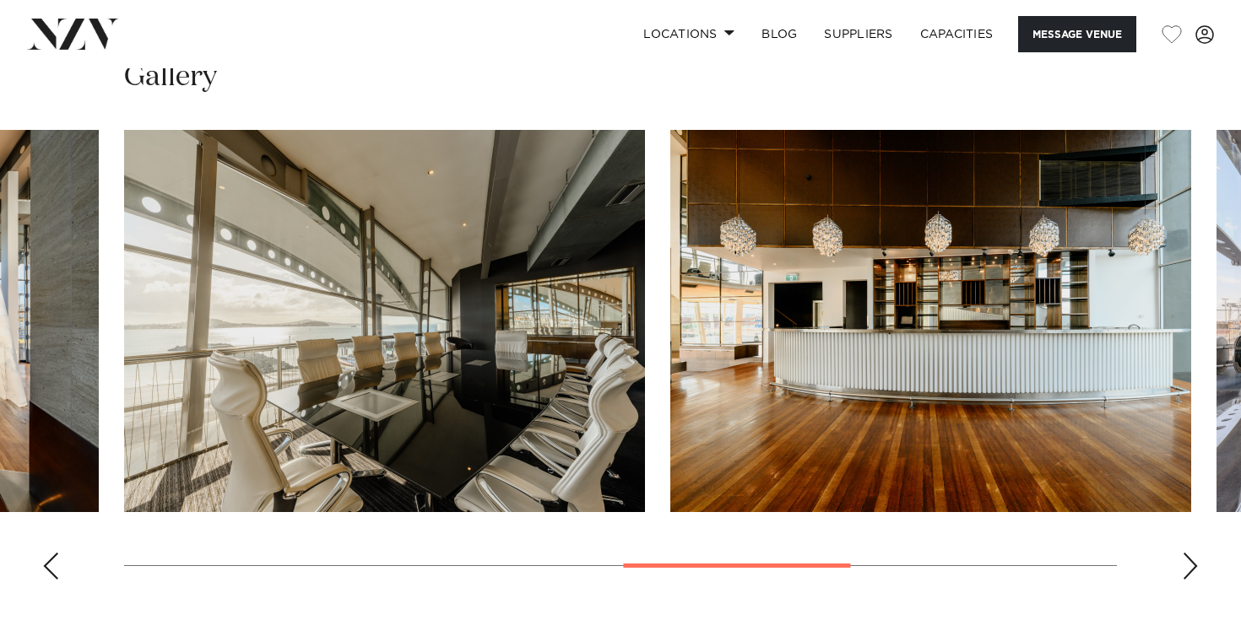
click at [1192, 559] on div "Next slide" at bounding box center [1190, 566] width 17 height 27
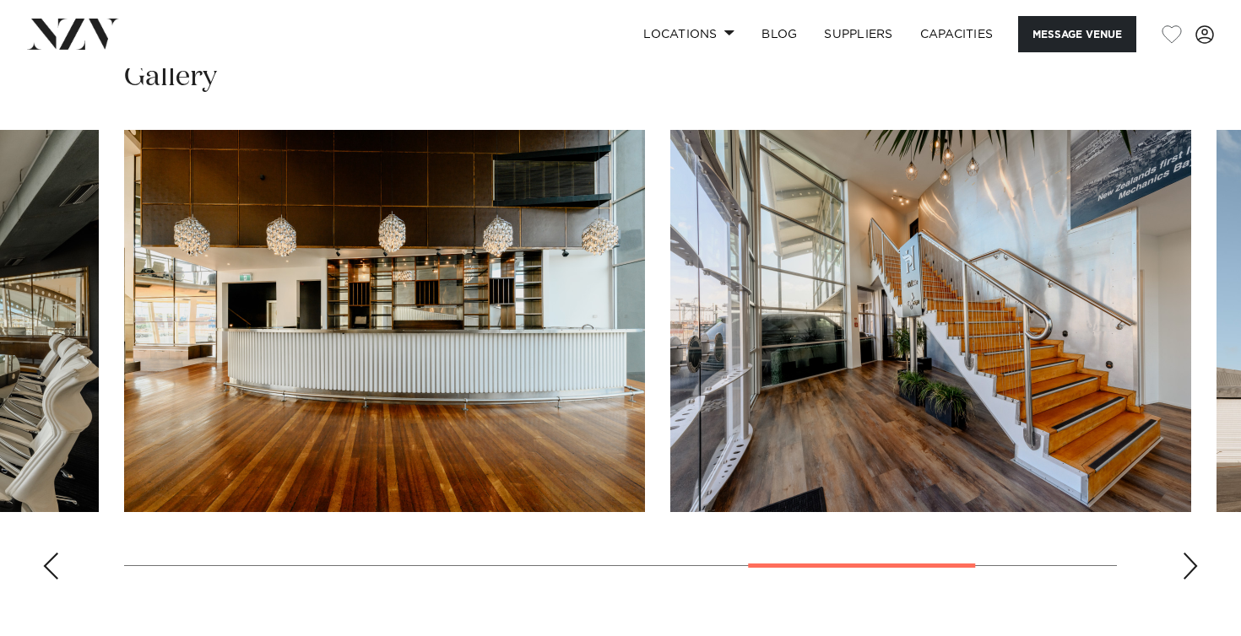
click at [1192, 560] on div "Next slide" at bounding box center [1190, 566] width 17 height 27
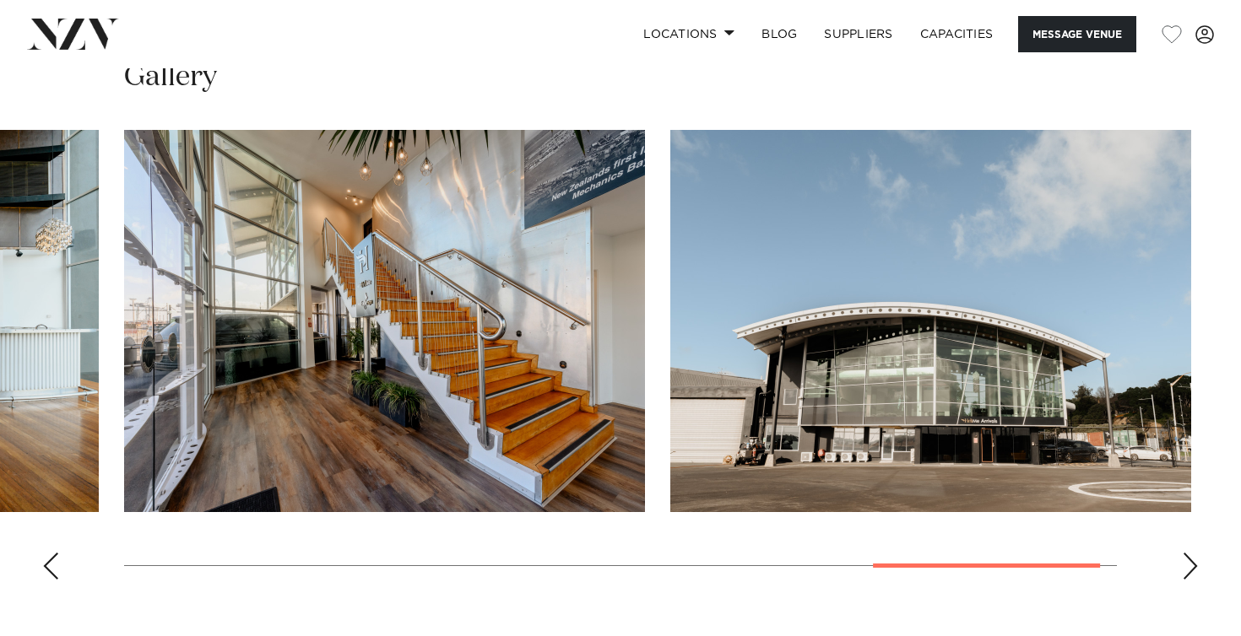
click at [1192, 560] on div "Next slide" at bounding box center [1190, 566] width 17 height 27
